Goal: Download file/media

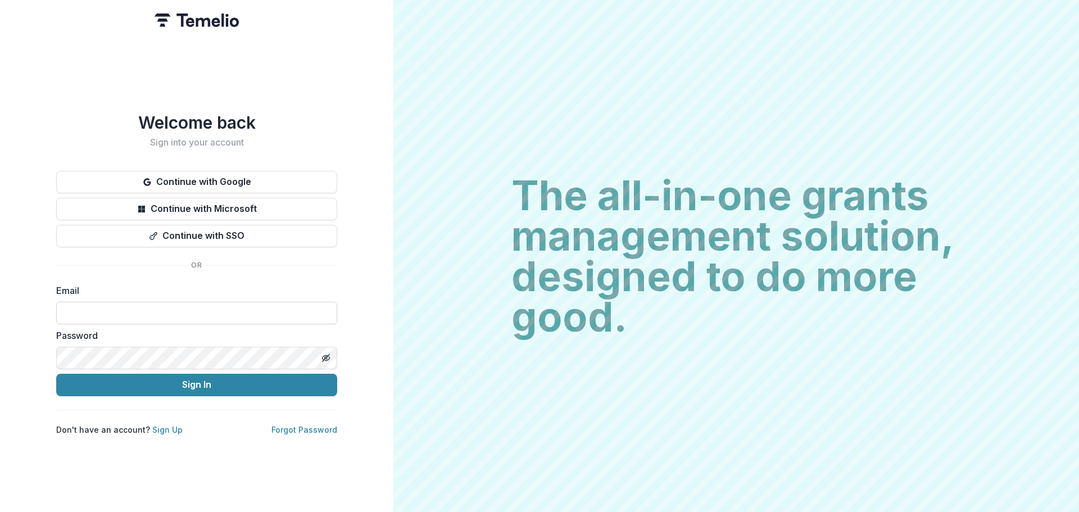
click at [101, 312] on input at bounding box center [196, 313] width 281 height 22
type input "**********"
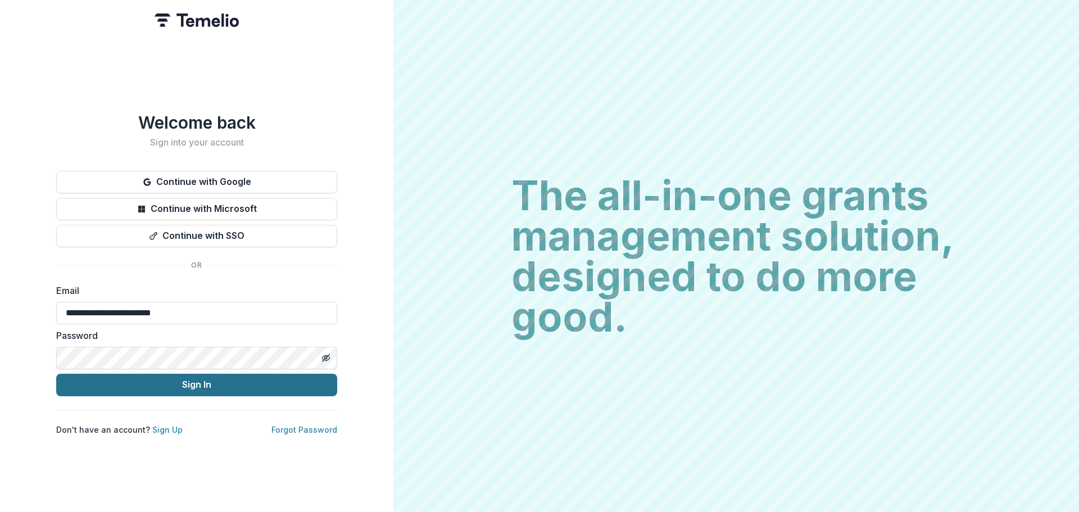
click at [144, 381] on button "Sign In" at bounding box center [196, 385] width 281 height 22
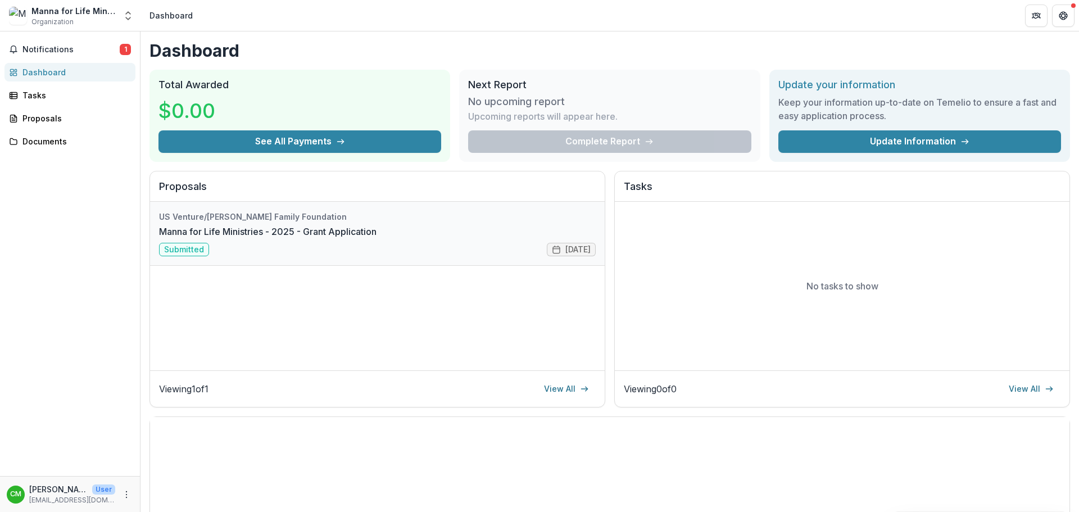
click at [186, 238] on link "Manna for Life Ministries - 2025 - Grant Application" at bounding box center [267, 231] width 217 height 13
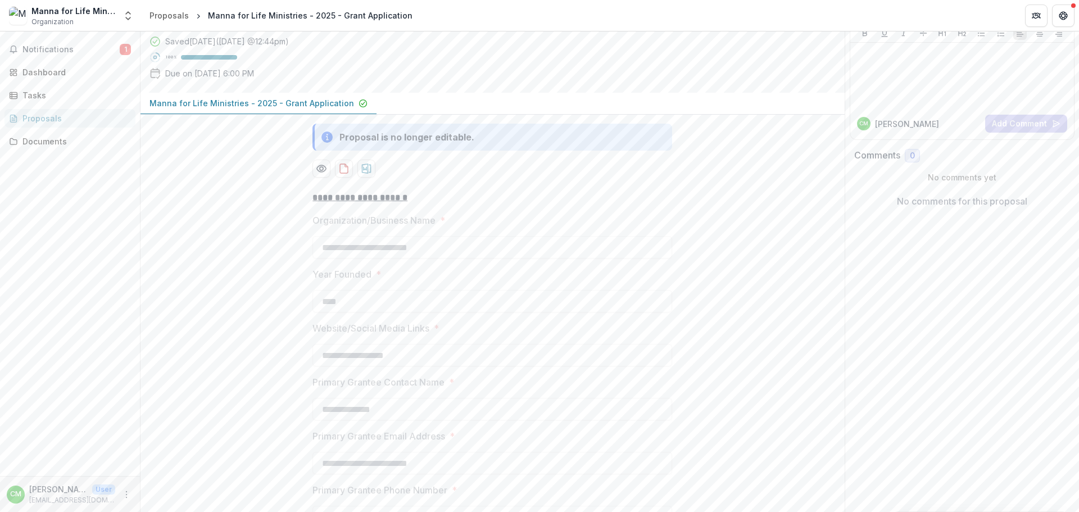
scroll to position [112, 0]
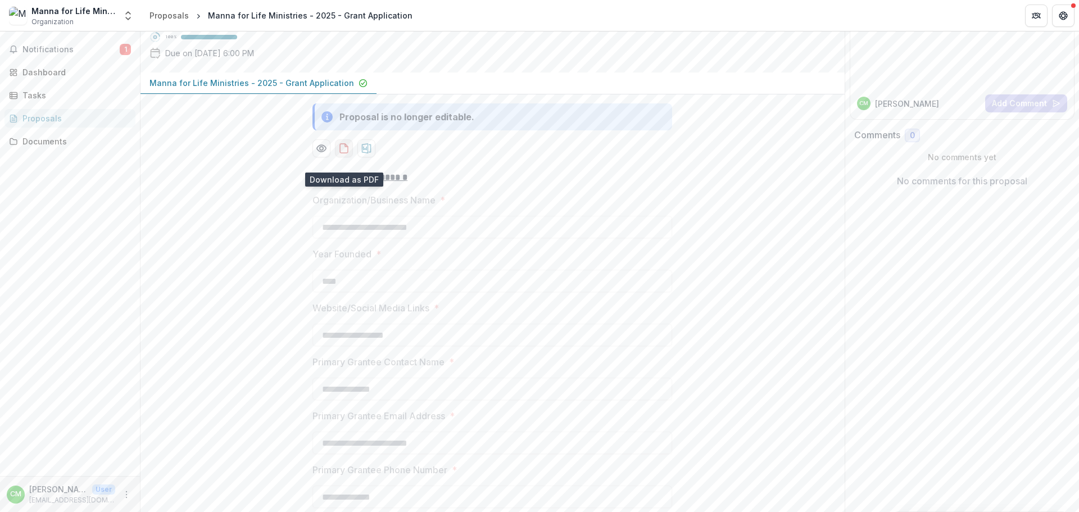
click at [340, 154] on icon "download-proposal" at bounding box center [343, 148] width 11 height 11
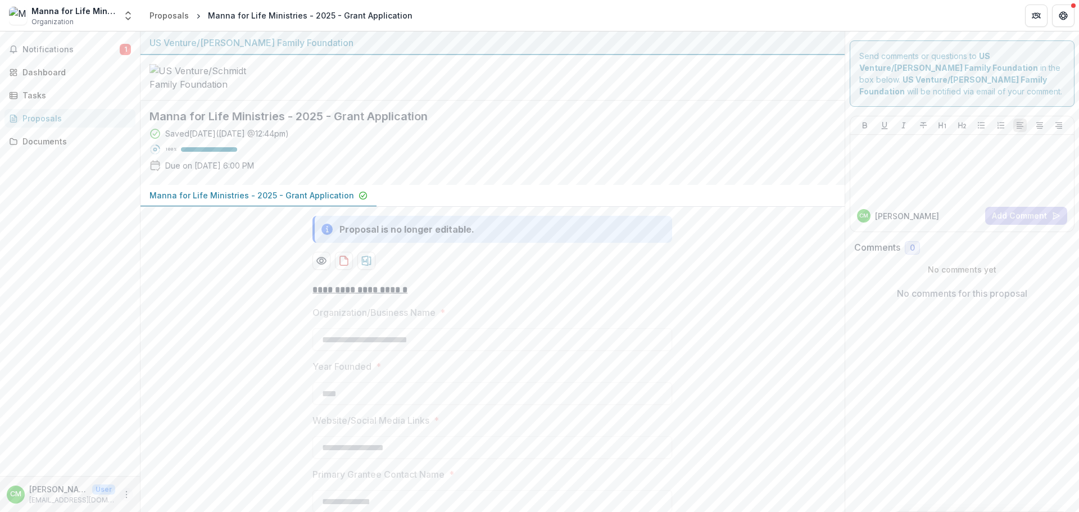
click at [125, 496] on icon "More" at bounding box center [126, 494] width 9 height 9
click at [180, 487] on button "Logout" at bounding box center [200, 489] width 120 height 19
